Goal: Transaction & Acquisition: Obtain resource

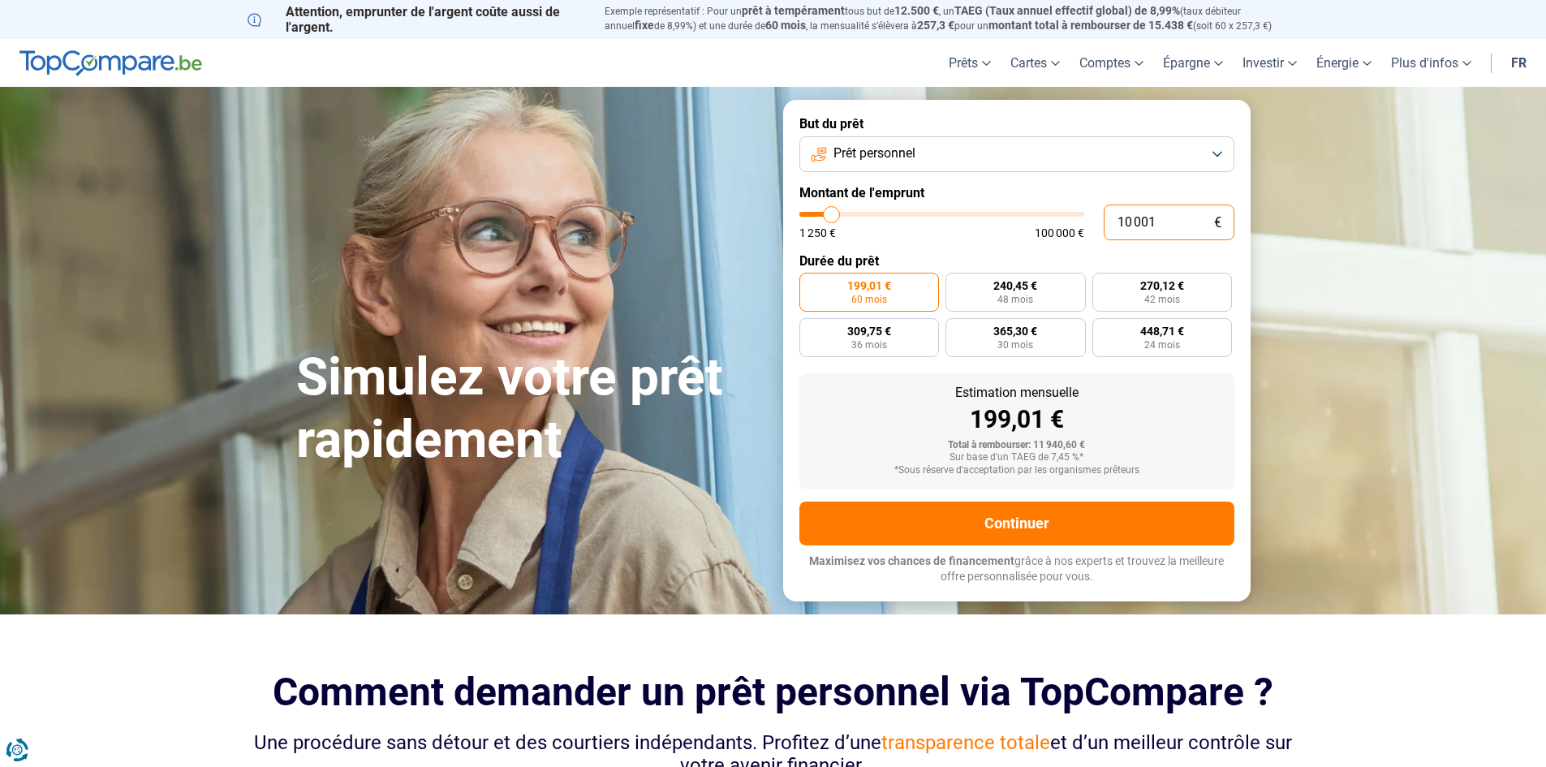
drag, startPoint x: 1181, startPoint y: 222, endPoint x: 1103, endPoint y: 218, distance: 78.0
click at [1103, 218] on input "10 001" at bounding box center [1168, 222] width 131 height 36
type input "2"
type input "1250"
type input "25"
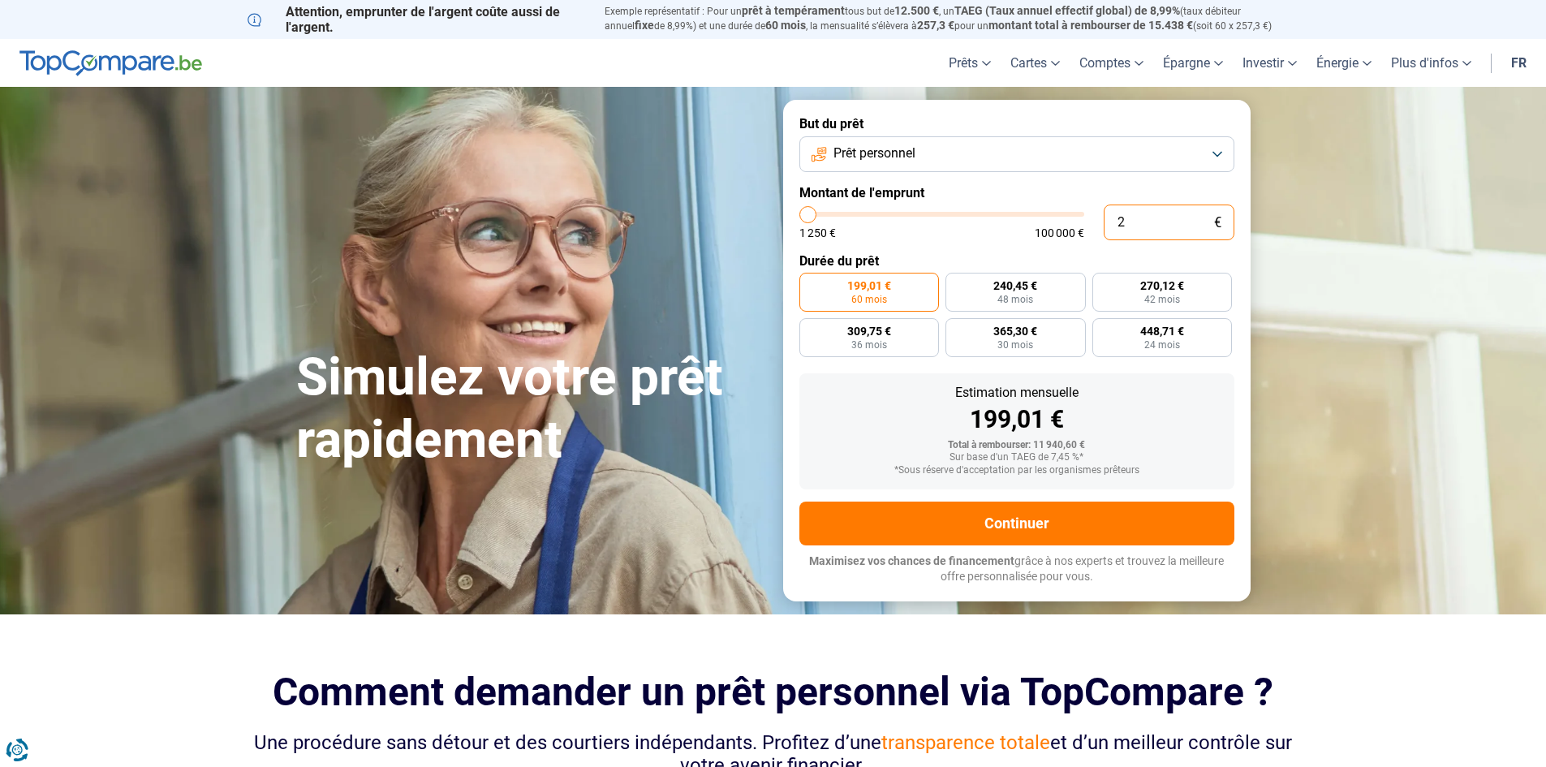
type input "1250"
type input "250"
type input "1250"
type input "2 500"
type input "2500"
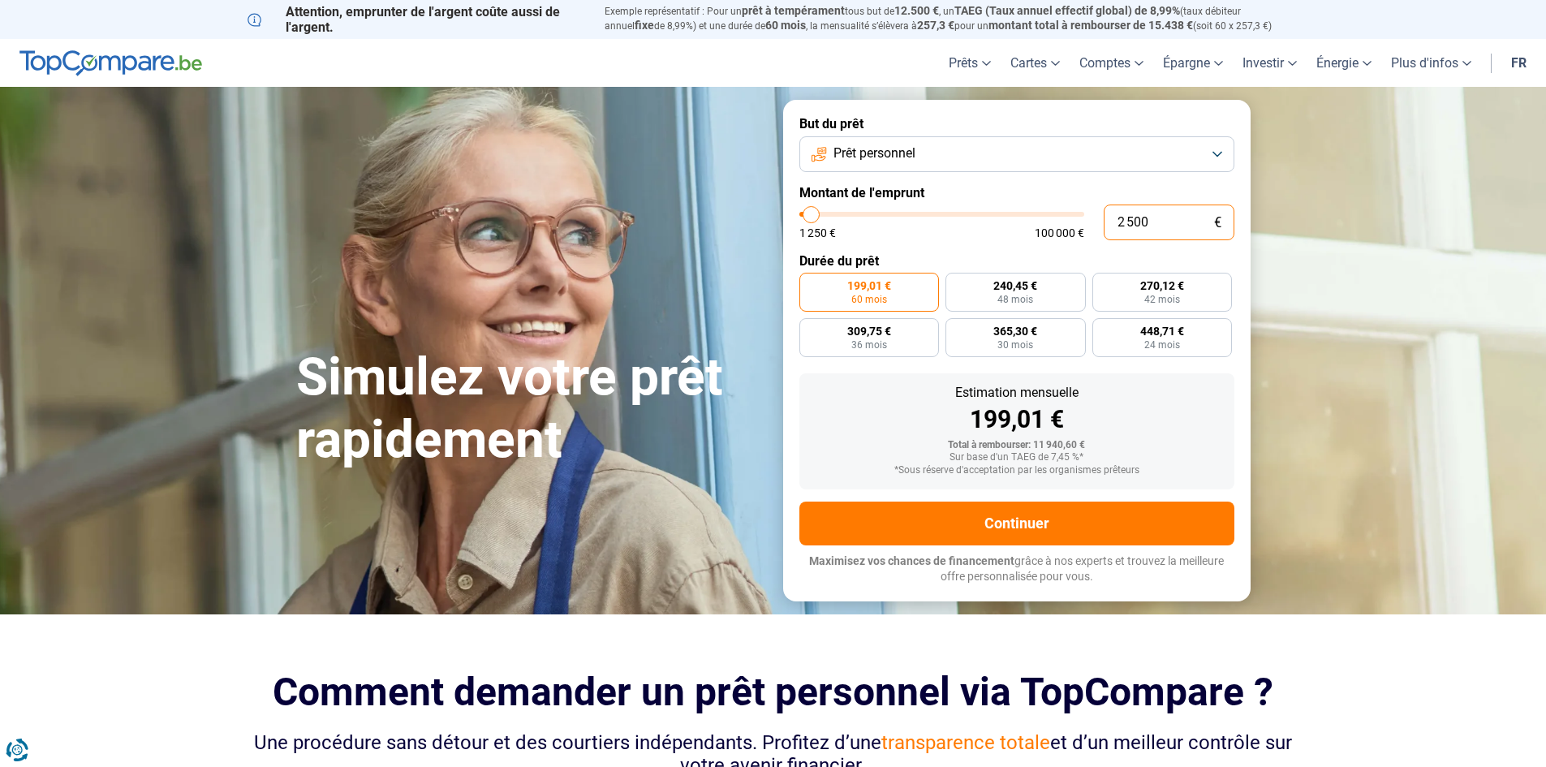
radio input "true"
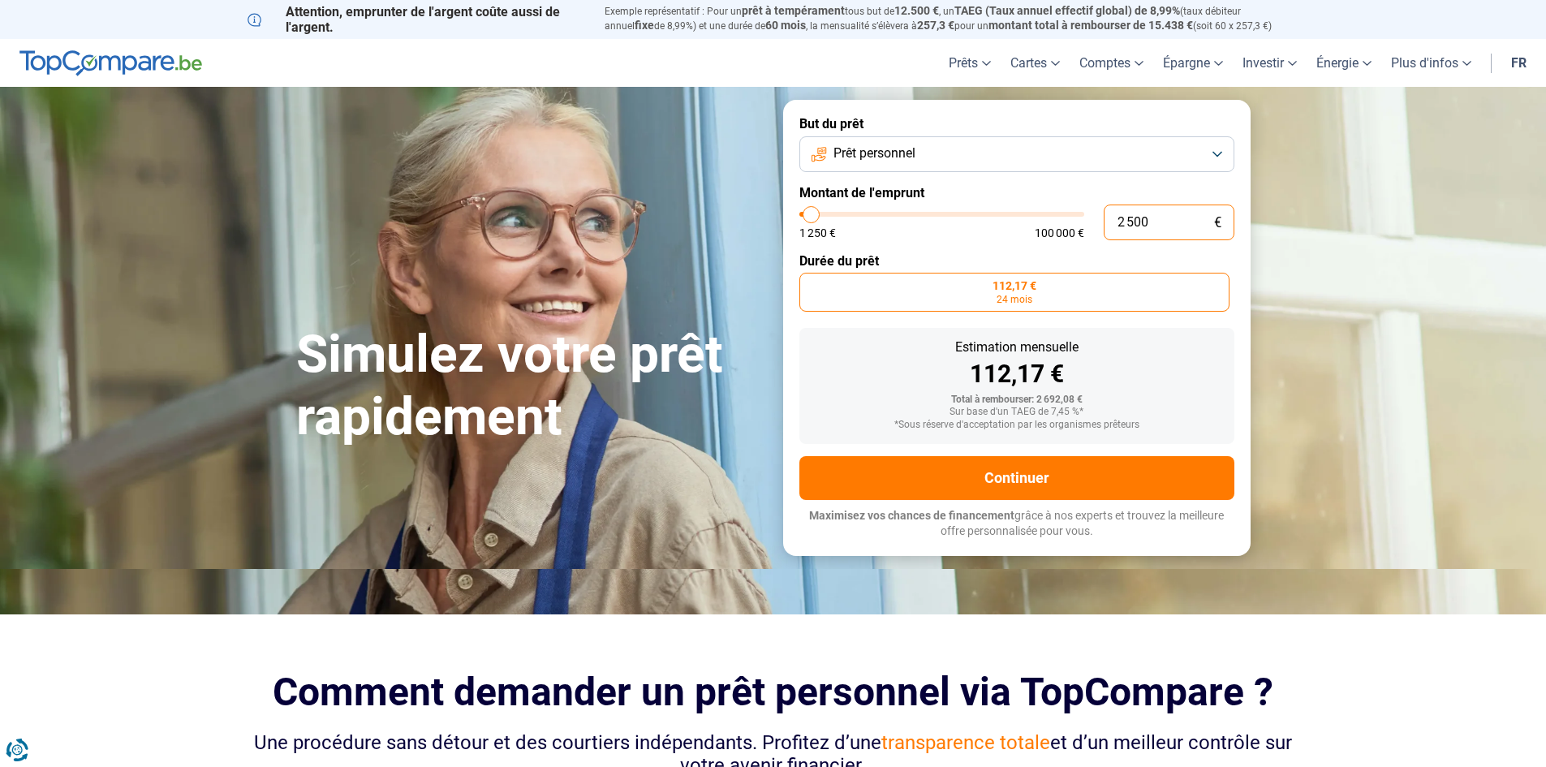
type input "2 500"
click at [1219, 146] on button "Prêt personnel" at bounding box center [1016, 154] width 435 height 36
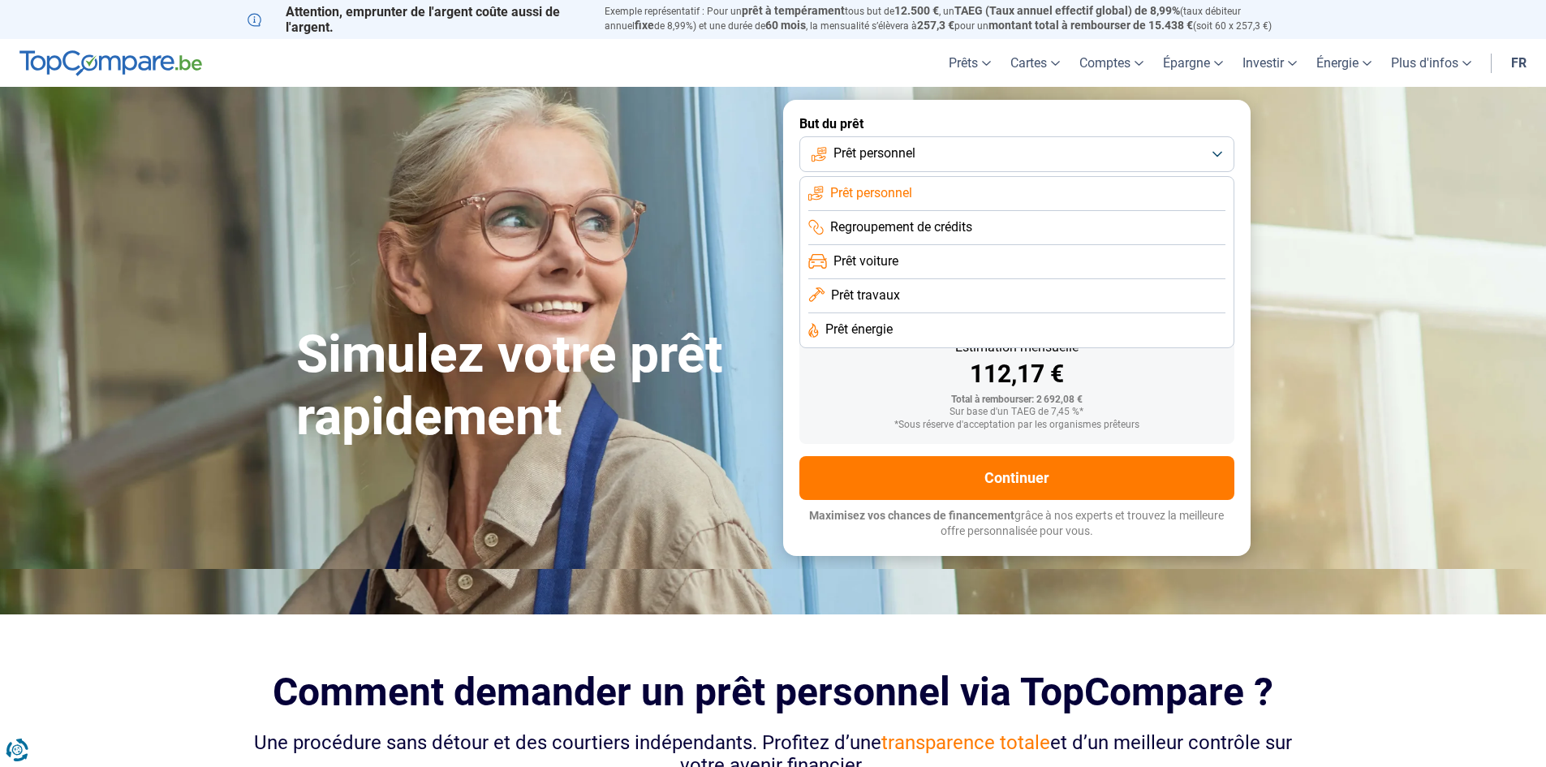
click at [1022, 228] on li "Regroupement de crédits" at bounding box center [1016, 228] width 417 height 34
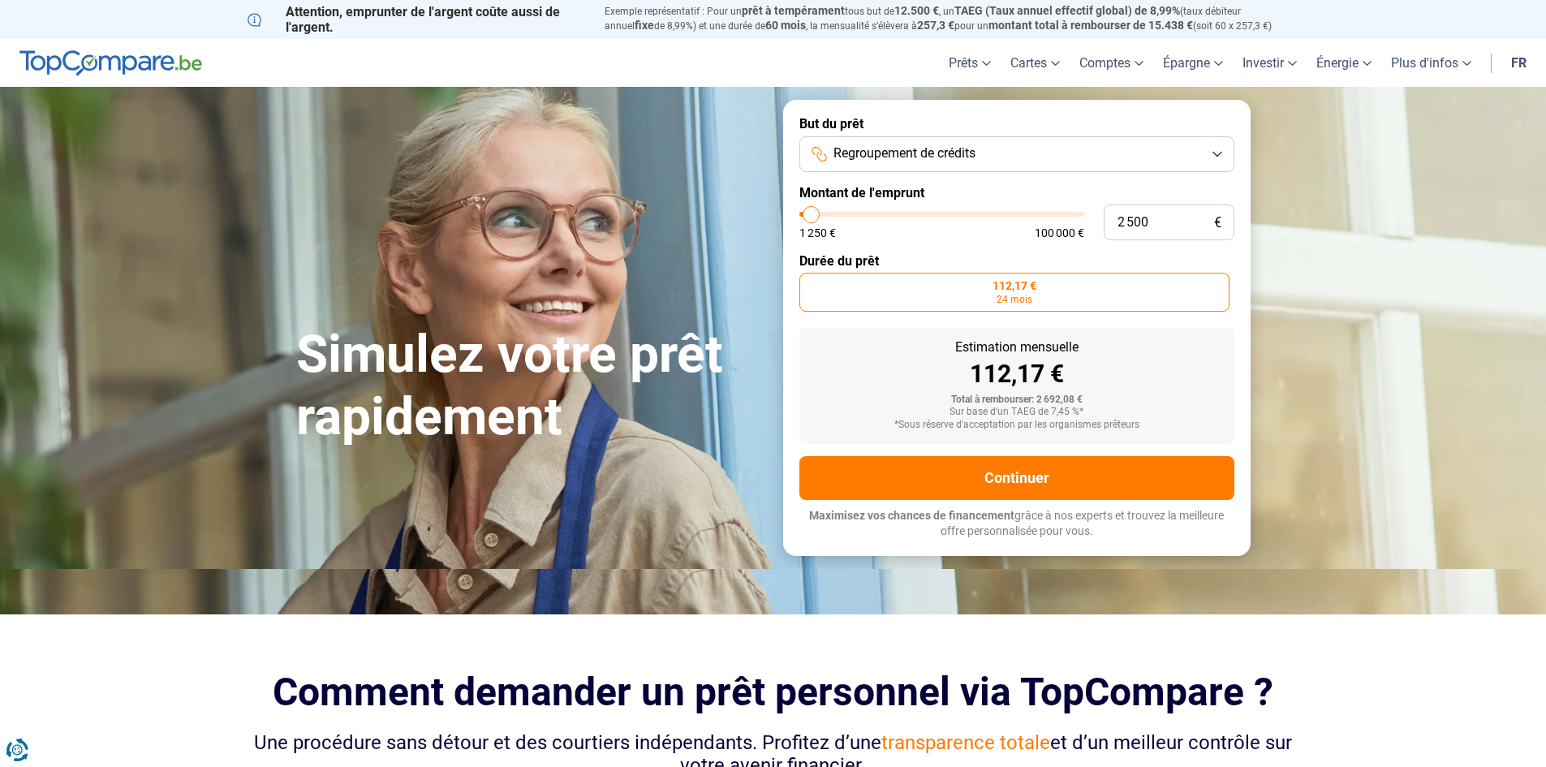
click at [987, 156] on button "Regroupement de crédits" at bounding box center [1016, 154] width 435 height 36
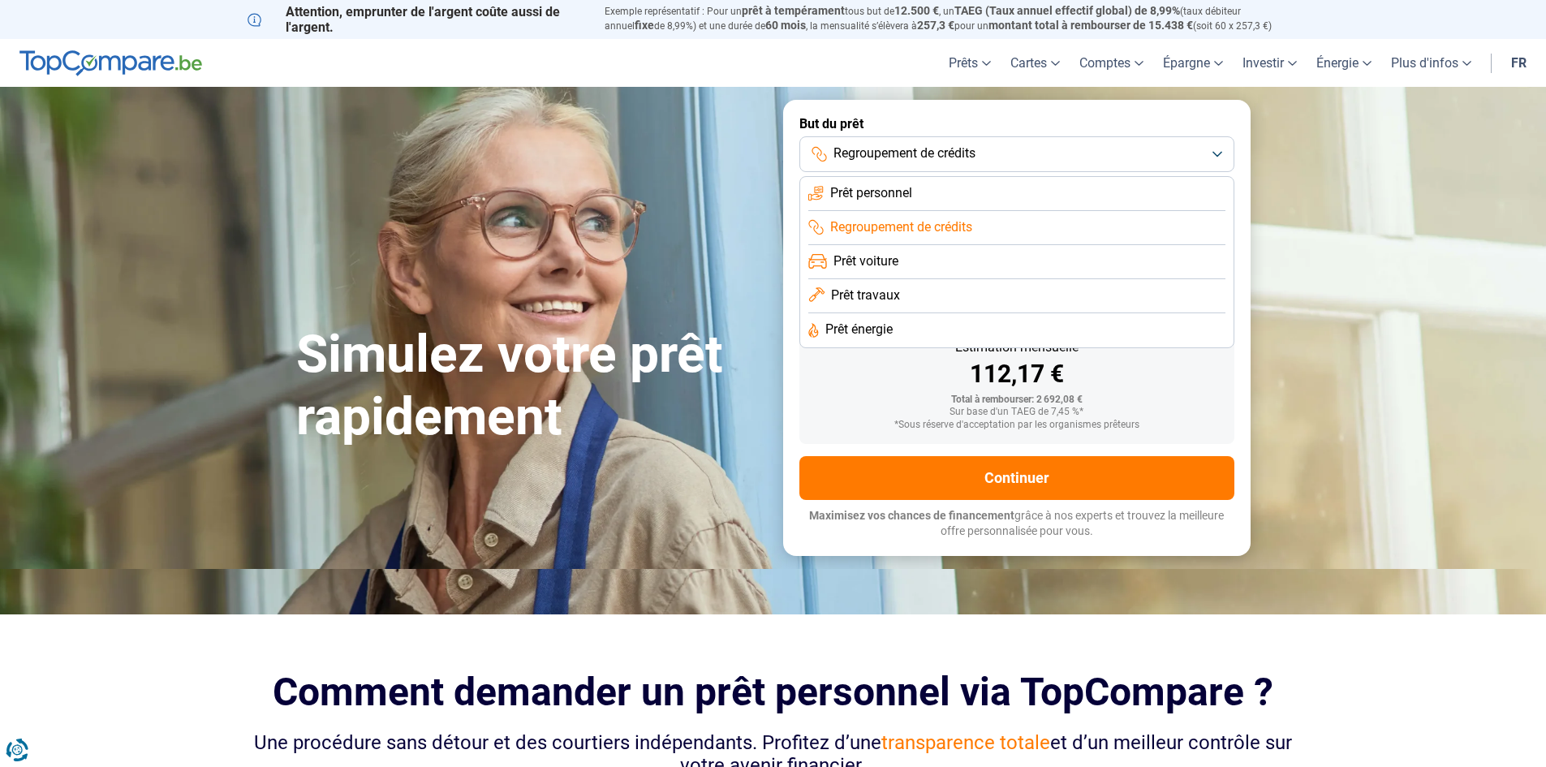
click at [961, 198] on li "Prêt personnel" at bounding box center [1016, 194] width 417 height 34
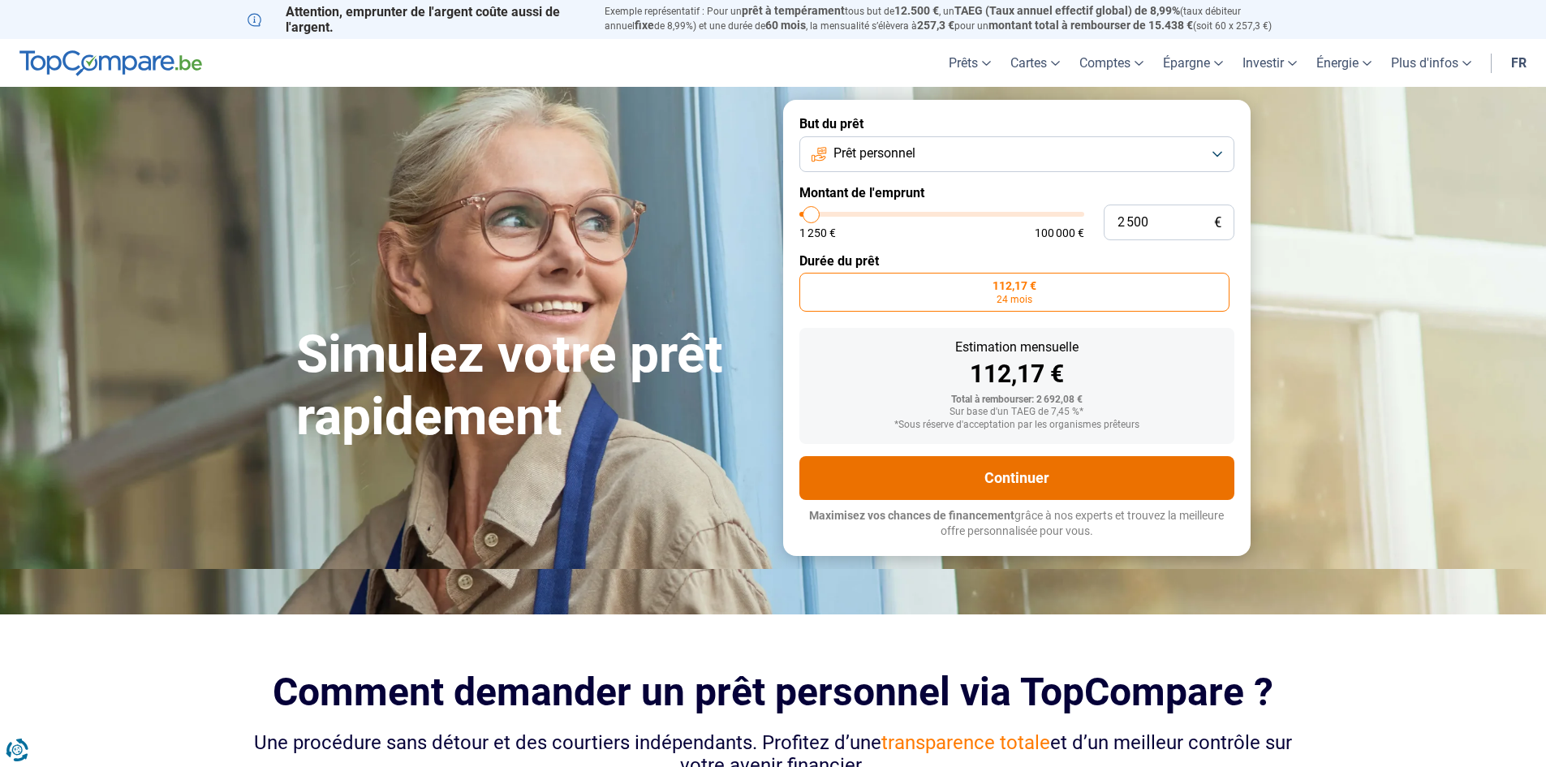
click at [1008, 467] on button "Continuer" at bounding box center [1016, 478] width 435 height 44
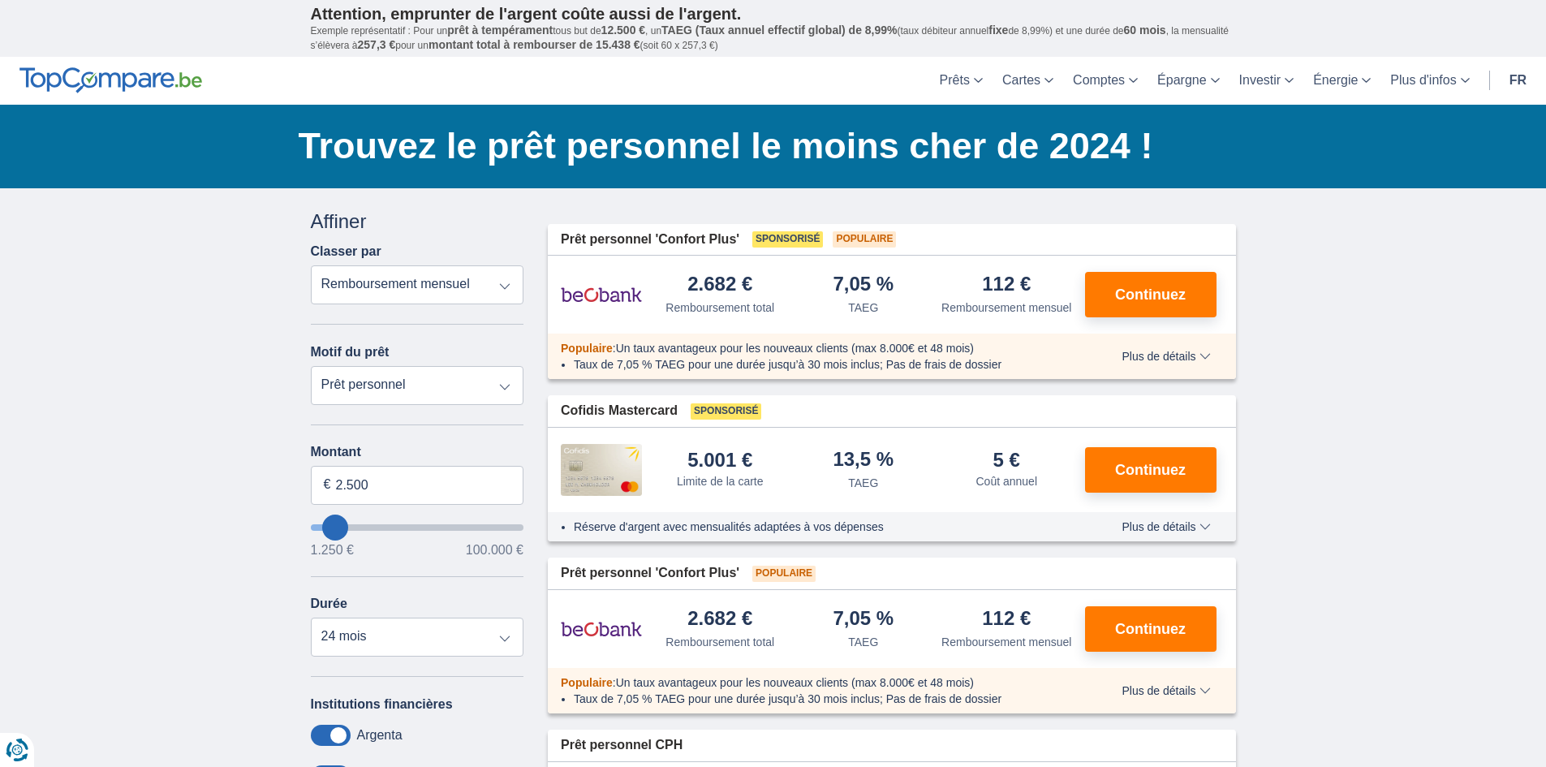
click at [1173, 361] on span "Plus de détails" at bounding box center [1165, 356] width 88 height 11
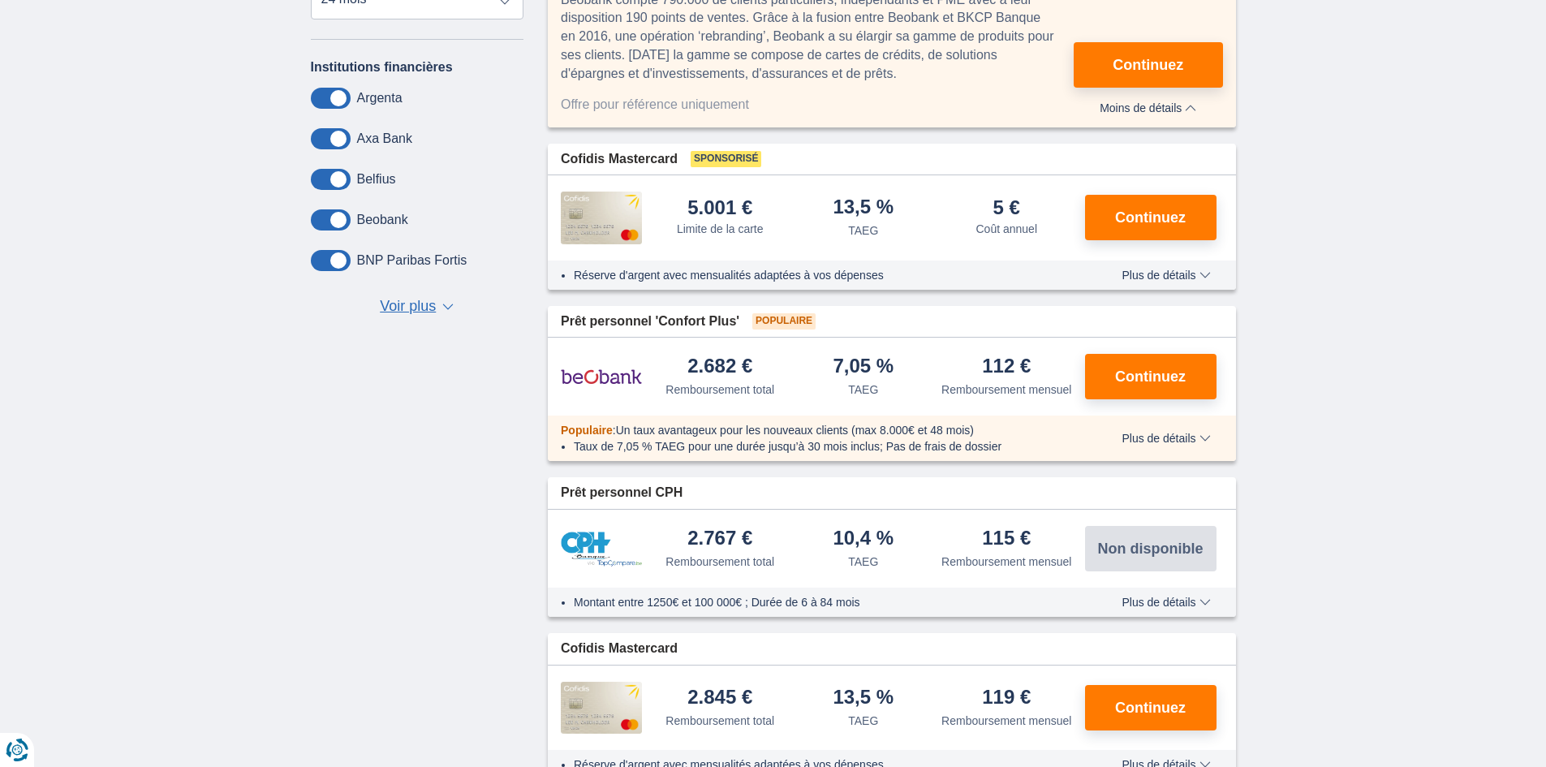
scroll to position [649, 0]
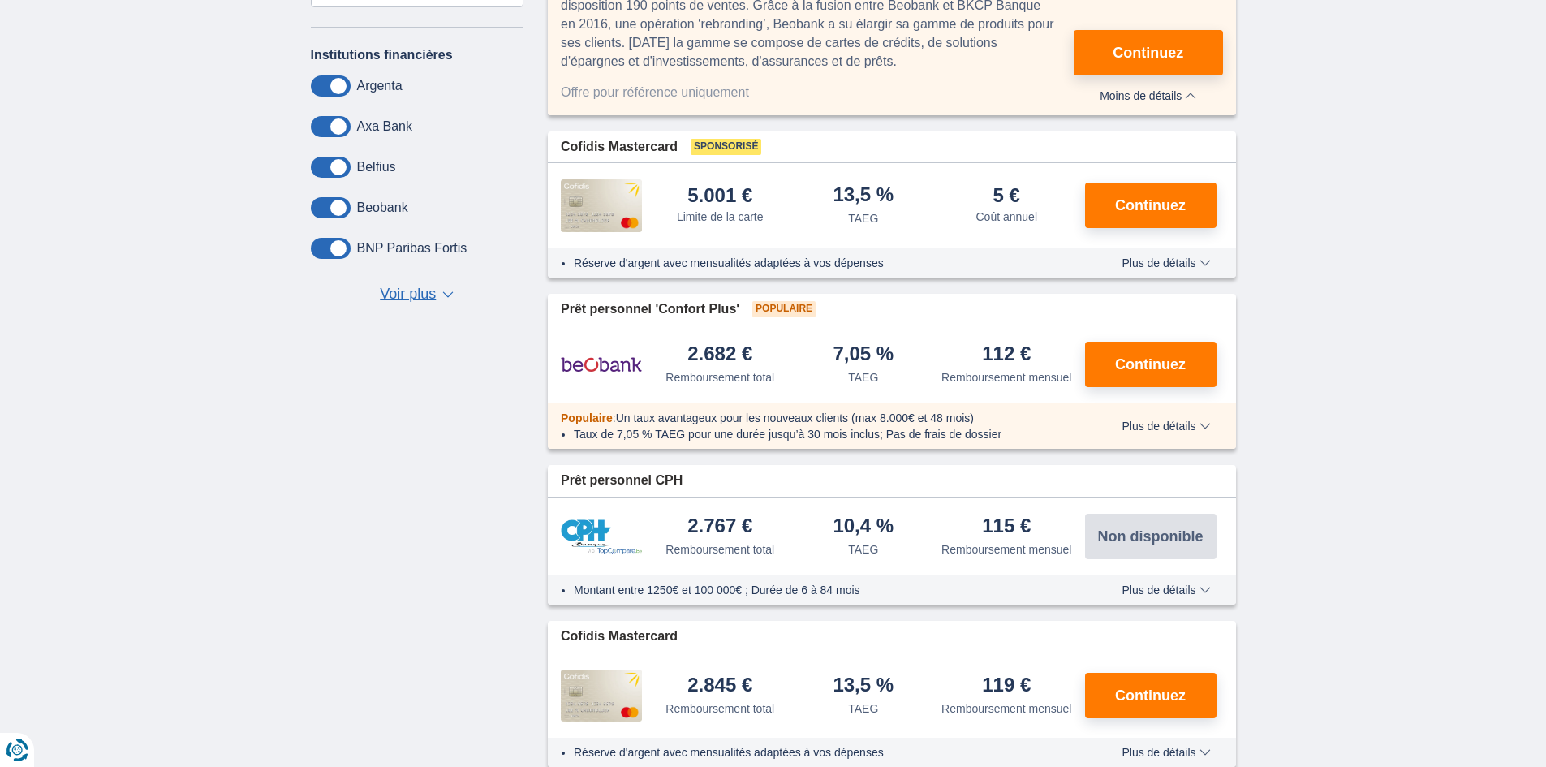
click at [1212, 437] on div "Populaire : Un taux avantageux pour les nouveaux clients (max 8.000€ et 48 mois…" at bounding box center [892, 425] width 688 height 45
click at [1173, 423] on span "Plus de détails" at bounding box center [1165, 425] width 88 height 11
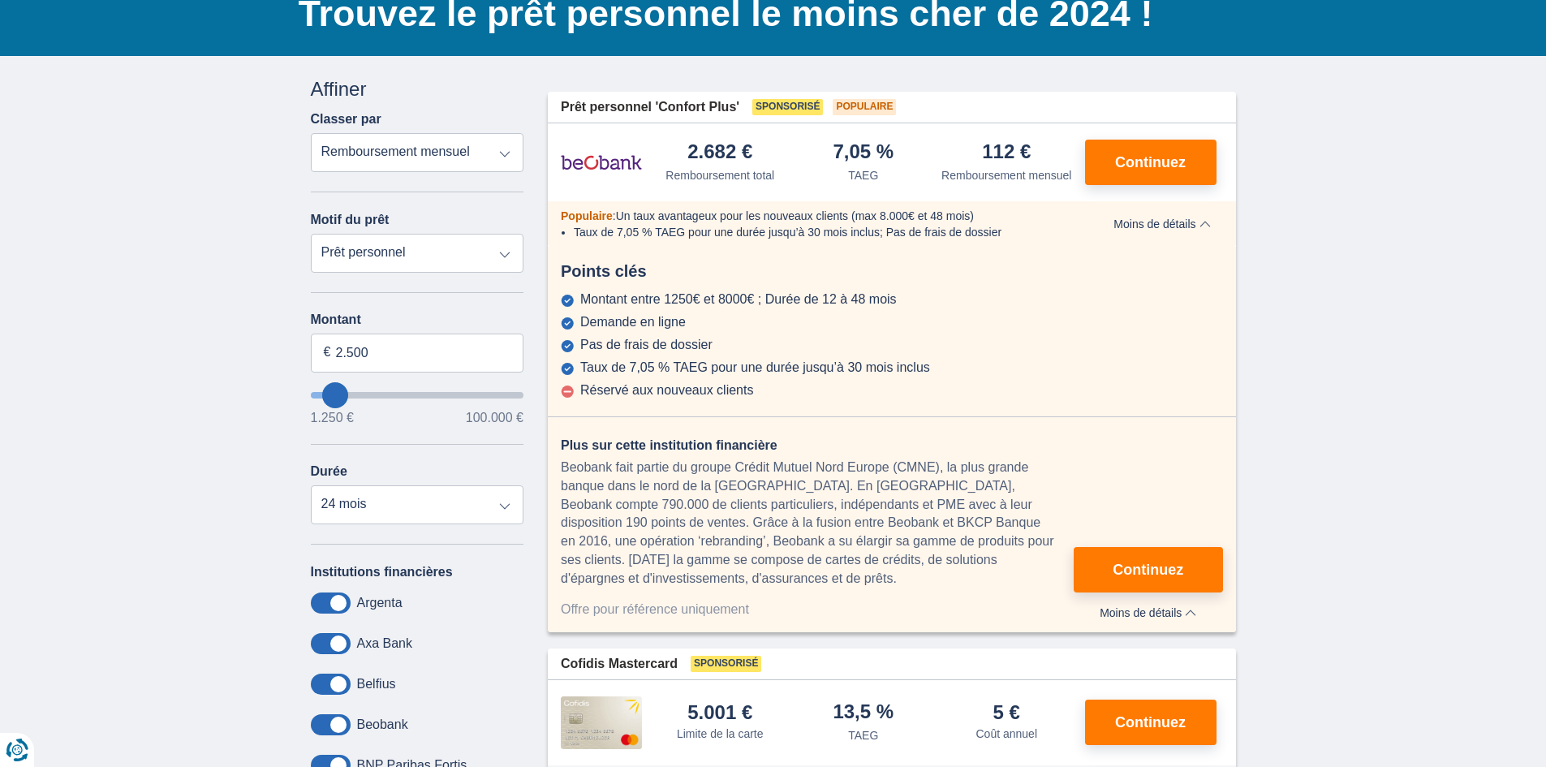
scroll to position [81, 0]
